Goal: Information Seeking & Learning: Learn about a topic

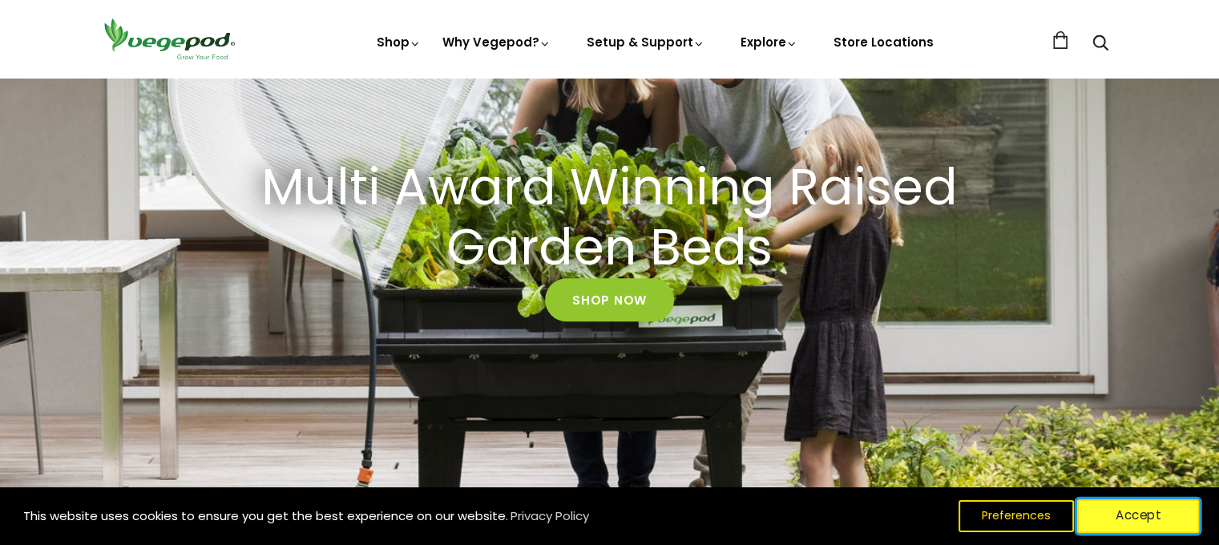
click at [1113, 508] on button "Accept" at bounding box center [1138, 516] width 123 height 34
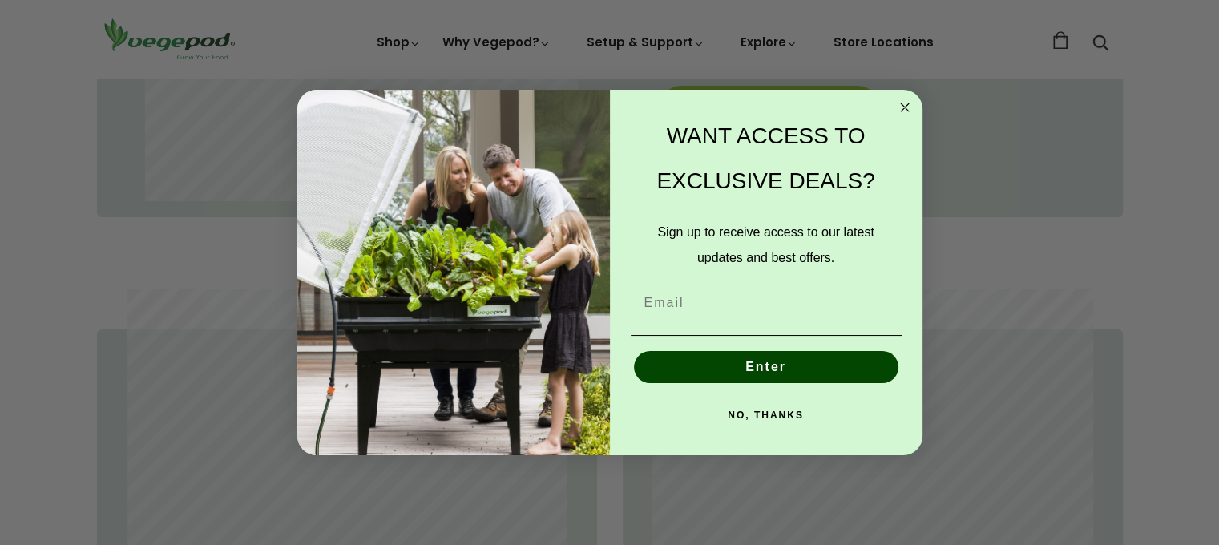
scroll to position [1042, 0]
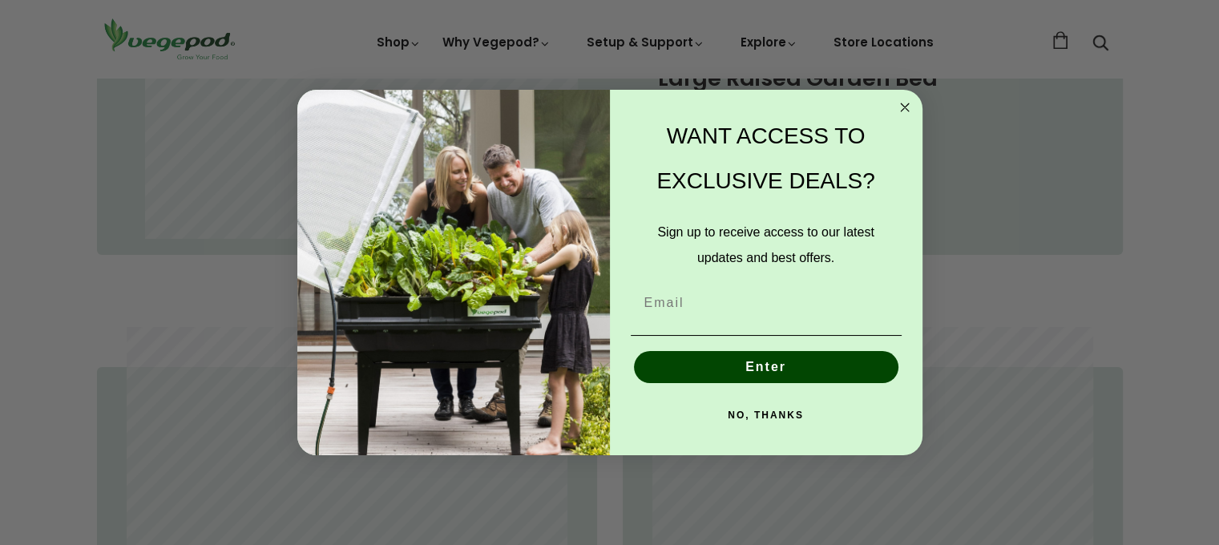
click at [904, 105] on circle "Close dialog" at bounding box center [904, 107] width 18 height 18
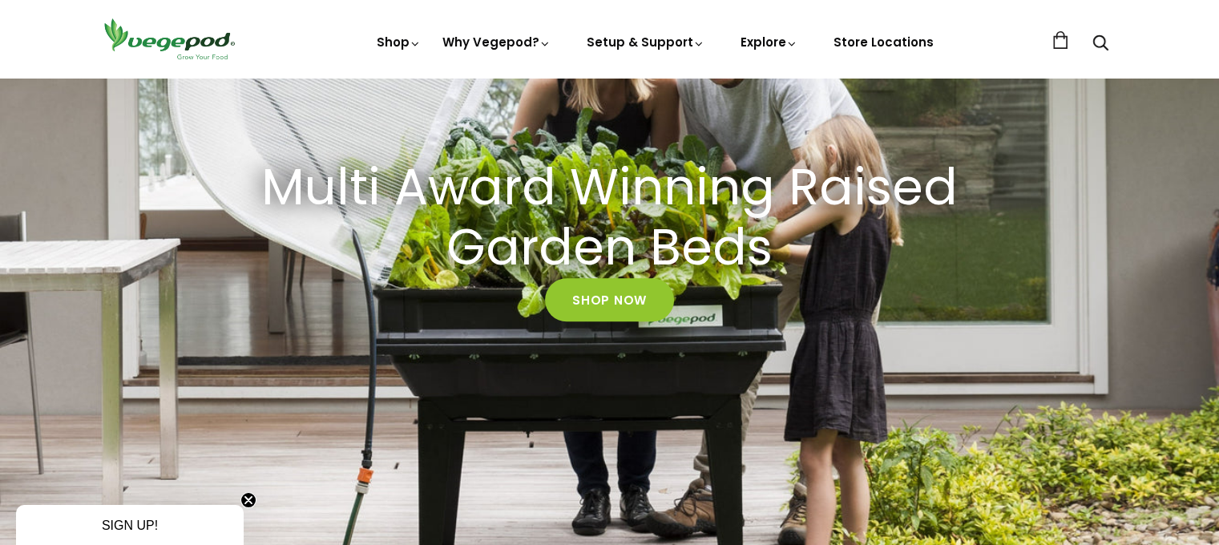
scroll to position [0, 875]
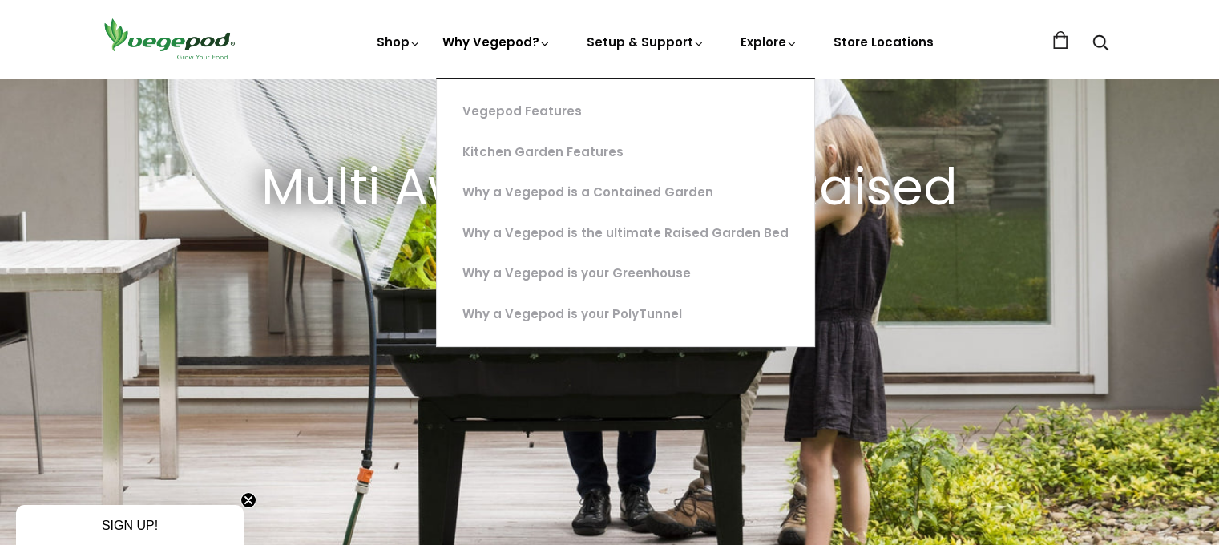
click at [477, 40] on link "Why Vegepod?" at bounding box center [497, 97] width 109 height 126
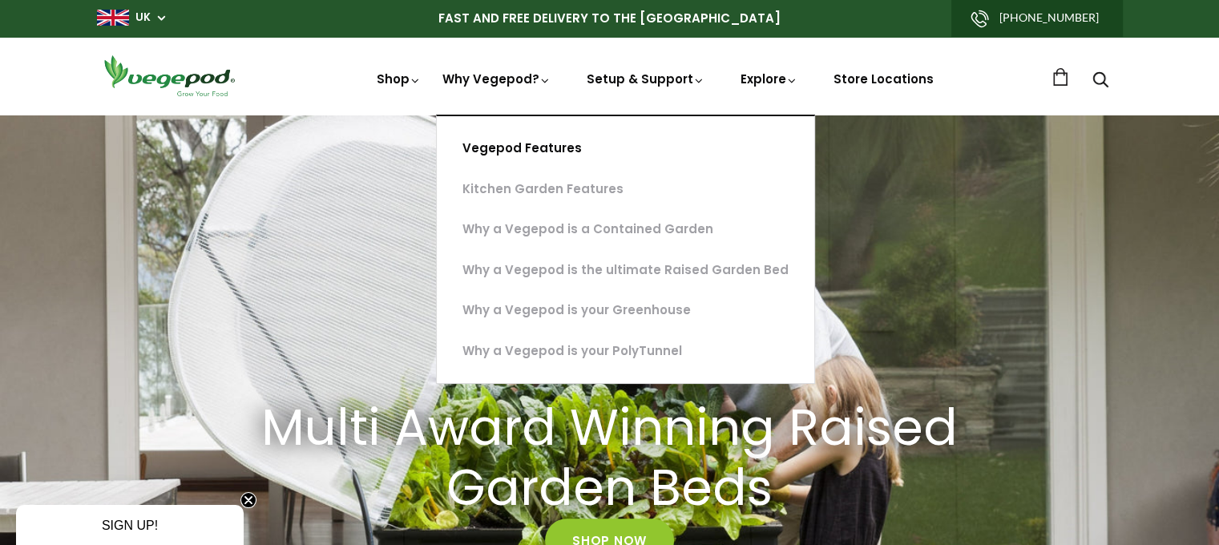
click at [537, 147] on link "Vegepod Features" at bounding box center [626, 148] width 378 height 41
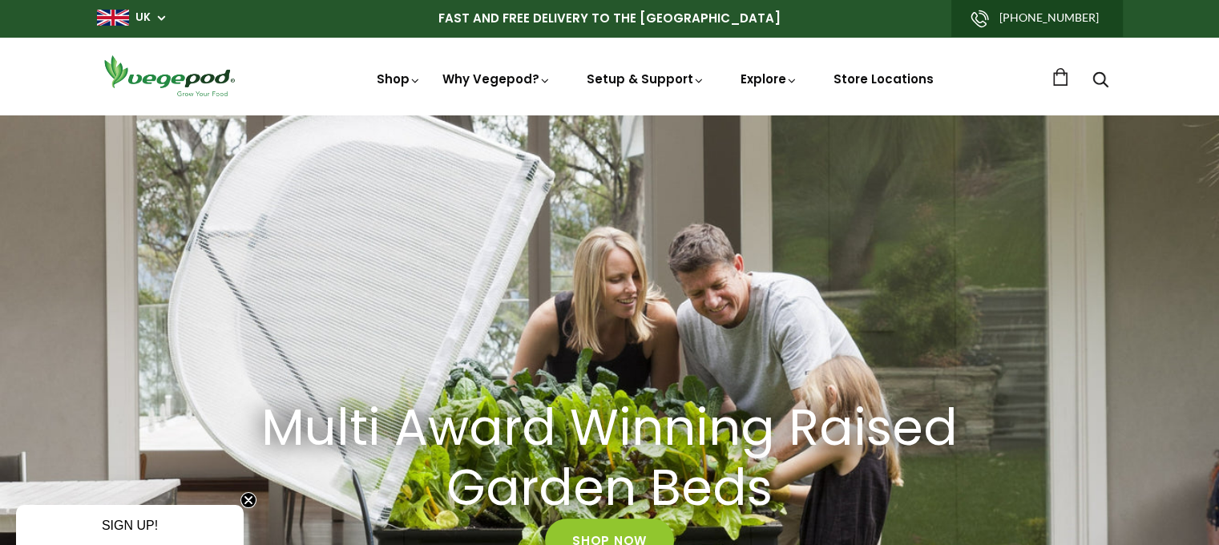
click at [176, 79] on img at bounding box center [169, 76] width 144 height 46
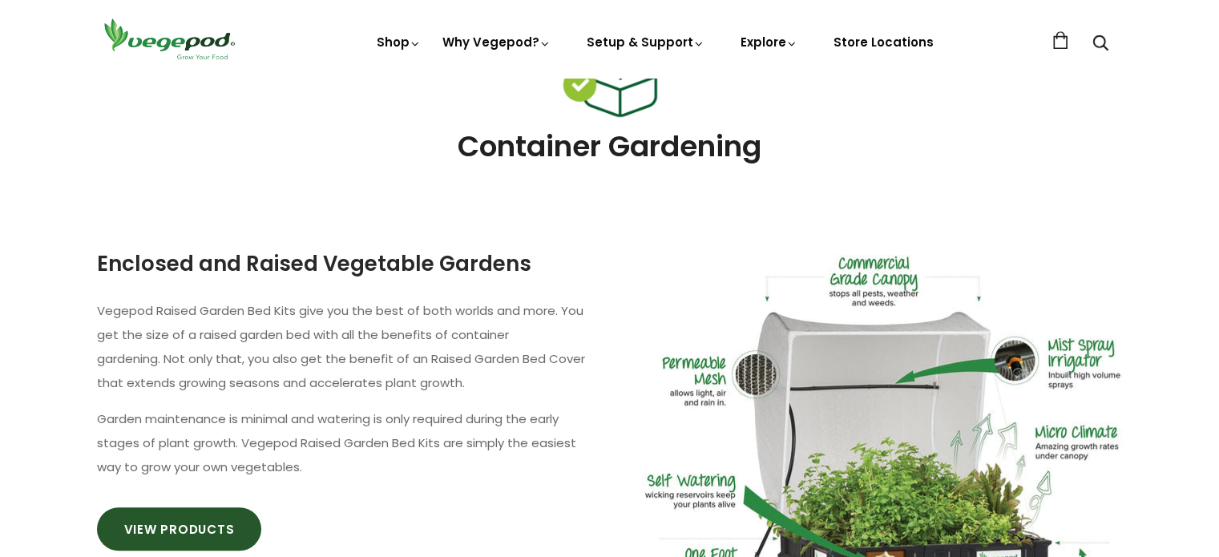
scroll to position [882, 0]
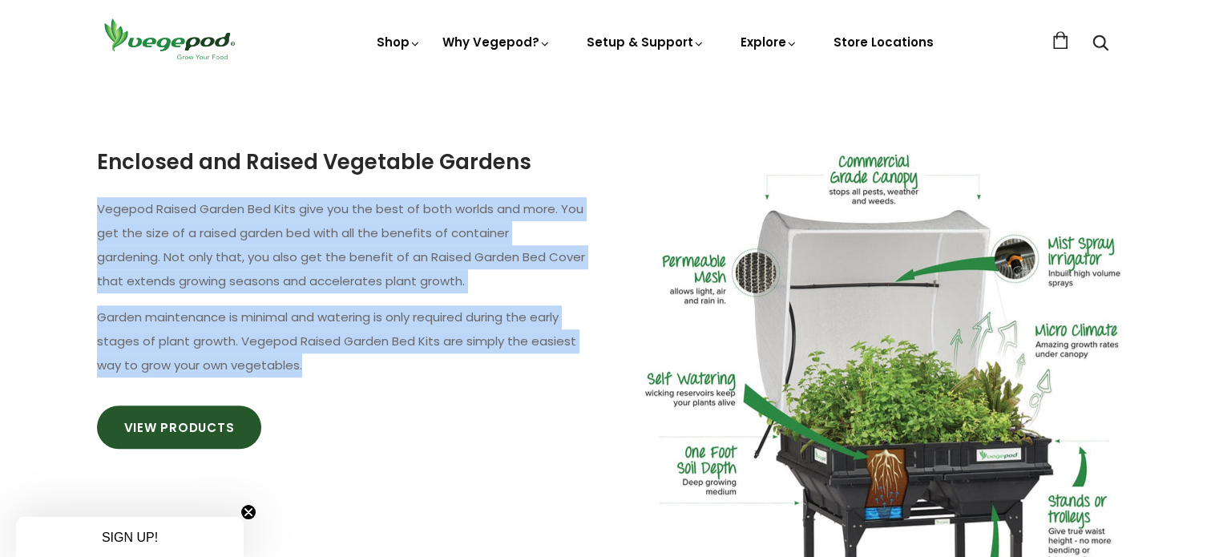
drag, startPoint x: 93, startPoint y: 200, endPoint x: 317, endPoint y: 373, distance: 283.0
click at [317, 373] on div "Enclosed and Raised Vegetable Gardens Vegepod Raised Garden Bed Kits give you t…" at bounding box center [334, 309] width 526 height 324
copy div "Vegepod Raised Garden Bed Kits give you the best of both worlds and more. You g…"
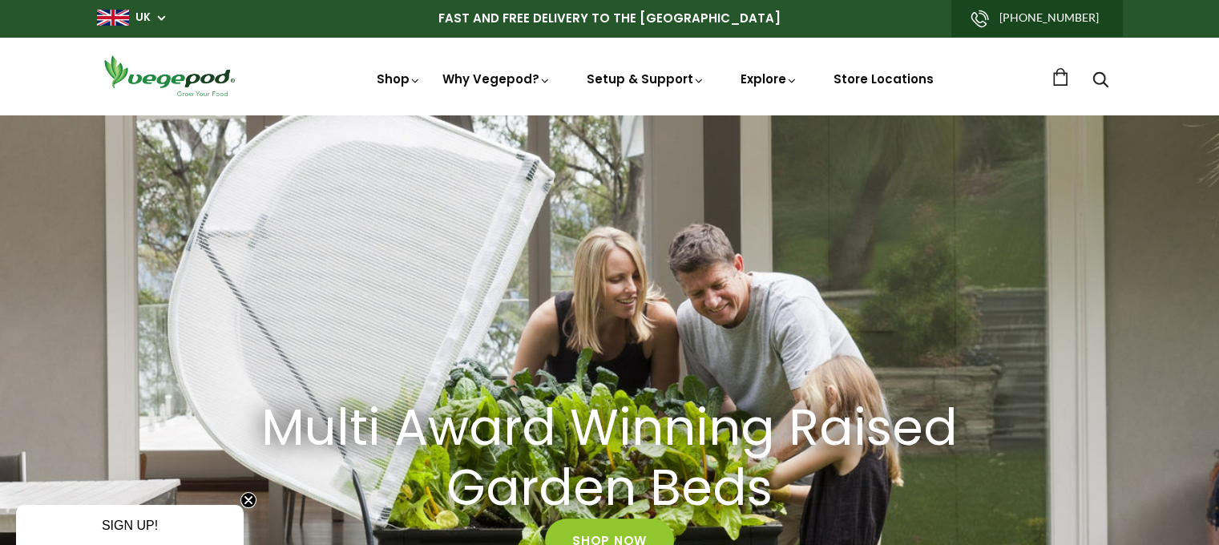
scroll to position [0, 292]
